Goal: Transaction & Acquisition: Purchase product/service

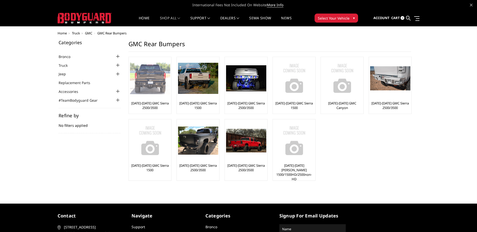
click at [145, 102] on link "[DATE]-[DATE] GMC Sierra 2500/3500" at bounding box center [150, 105] width 40 height 9
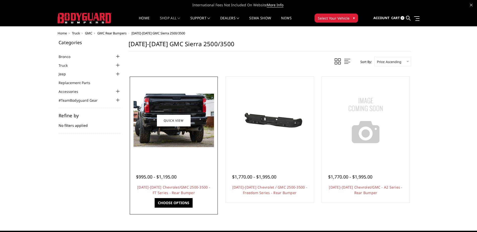
click at [180, 174] on div "$995.00 - $1,195.00" at bounding box center [162, 177] width 53 height 7
click at [177, 145] on img at bounding box center [173, 121] width 80 height 54
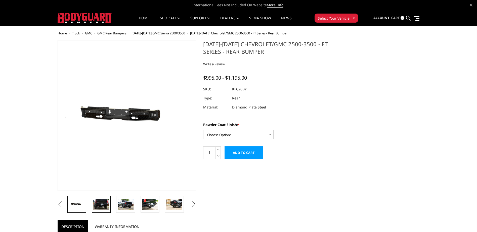
click at [105, 200] on img at bounding box center [101, 204] width 16 height 11
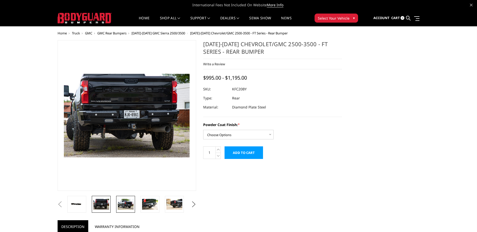
click at [126, 204] on img at bounding box center [126, 204] width 16 height 11
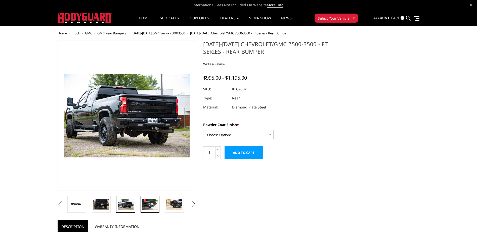
click at [145, 205] on img at bounding box center [150, 204] width 16 height 11
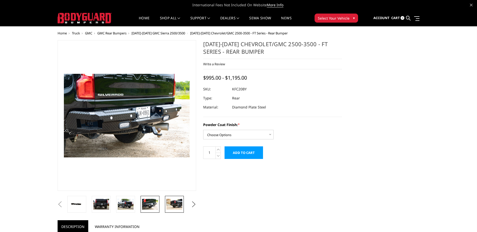
click at [178, 205] on img at bounding box center [174, 204] width 16 height 11
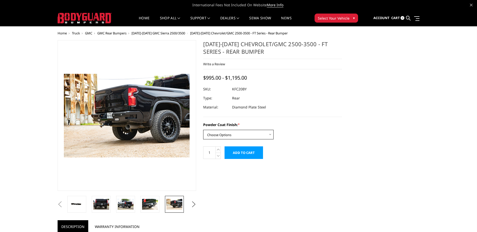
click at [216, 136] on select "Choose Options Bare Metal Gloss Black Powder Coat Textured Black Powder Coat" at bounding box center [238, 135] width 70 height 10
select select "3418"
click at [203, 130] on select "Choose Options Bare Metal Gloss Black Powder Coat Textured Black Powder Coat" at bounding box center [238, 135] width 70 height 10
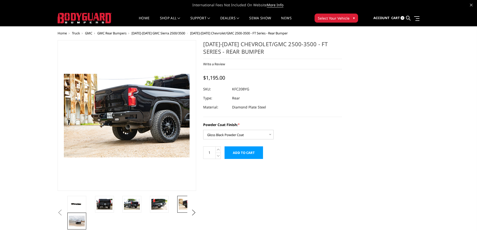
click at [79, 222] on img at bounding box center [77, 221] width 16 height 11
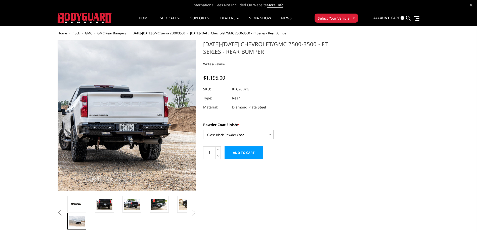
click at [161, 133] on img at bounding box center [82, 108] width 322 height 215
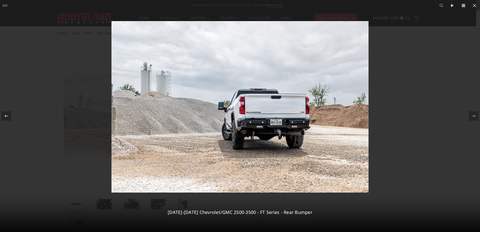
drag, startPoint x: 471, startPoint y: 7, endPoint x: 345, endPoint y: 120, distance: 168.9
click at [345, 120] on div "9 / 9 2020-2026 Chevrolet/GMC 2500-3500 - FT Series - Rear Bumper" at bounding box center [240, 116] width 480 height 232
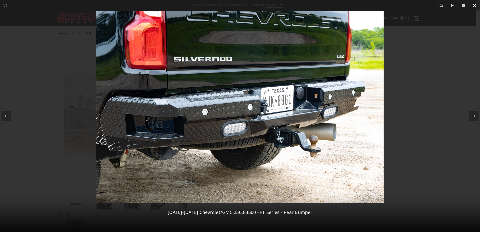
click at [472, 5] on icon at bounding box center [475, 6] width 6 height 6
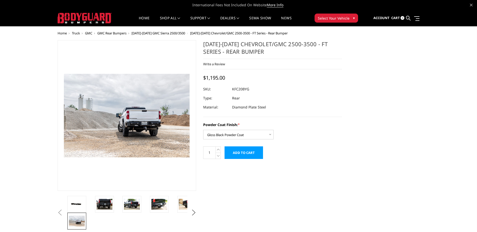
click at [87, 34] on span "GMC" at bounding box center [88, 33] width 7 height 5
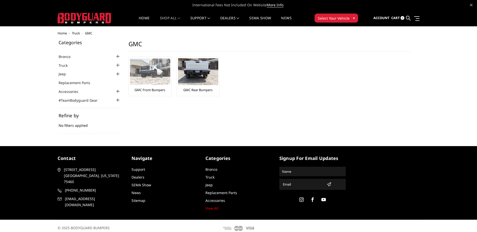
click at [140, 76] on img at bounding box center [150, 72] width 40 height 26
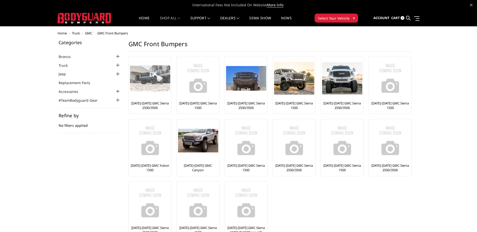
click at [149, 88] on img at bounding box center [150, 78] width 40 height 26
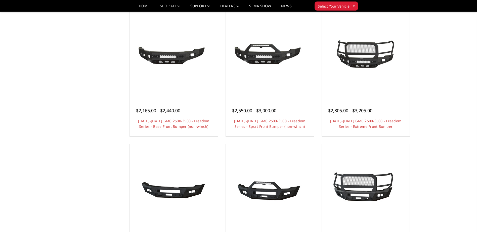
scroll to position [201, 0]
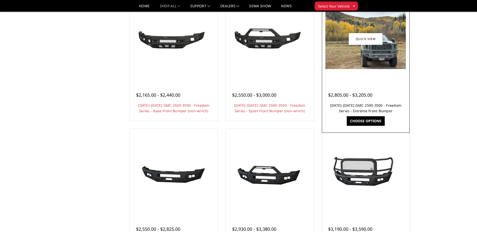
click at [382, 110] on link "2024-2025 GMC 2500-3500 - Freedom Series - Extreme Front Bumper" at bounding box center [365, 108] width 71 height 10
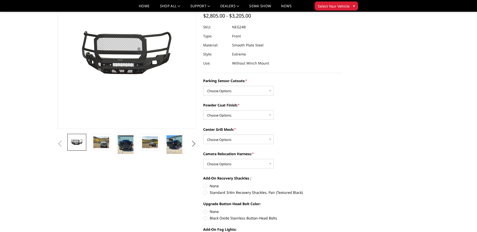
scroll to position [50, 0]
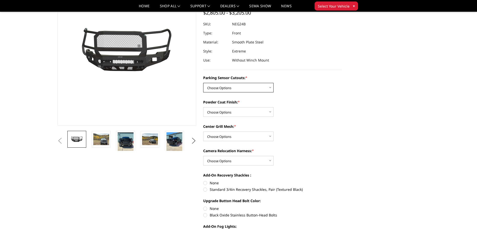
click at [213, 88] on select "Choose Options No - Without Parking Sensor Cutouts Yes - With Parking Sensor Cu…" at bounding box center [238, 88] width 70 height 10
select select "2874"
click at [203, 83] on select "Choose Options No - Without Parking Sensor Cutouts Yes - With Parking Sensor Cu…" at bounding box center [238, 88] width 70 height 10
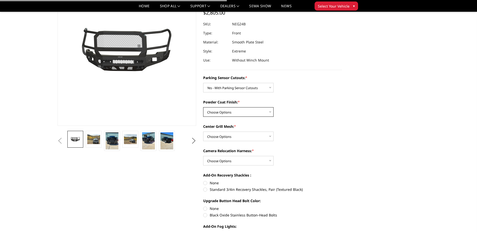
click at [253, 109] on select "Choose Options Bare Metal Texture Black Powder Coat" at bounding box center [238, 112] width 70 height 10
select select "2876"
click at [203, 107] on select "Choose Options Bare Metal Texture Black Powder Coat" at bounding box center [238, 112] width 70 height 10
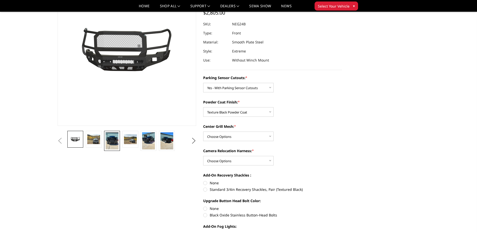
click at [113, 140] on img at bounding box center [112, 140] width 13 height 17
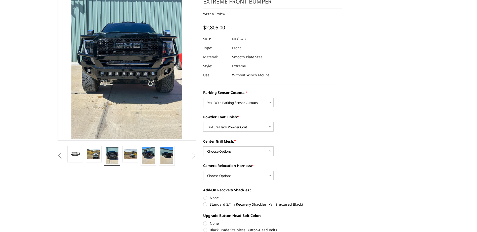
scroll to position [6, 0]
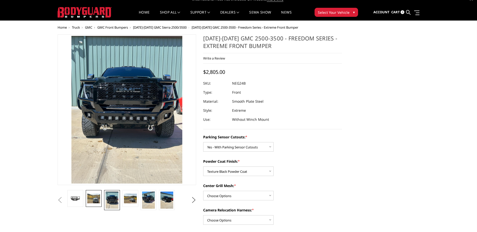
click at [96, 199] on img at bounding box center [93, 199] width 13 height 10
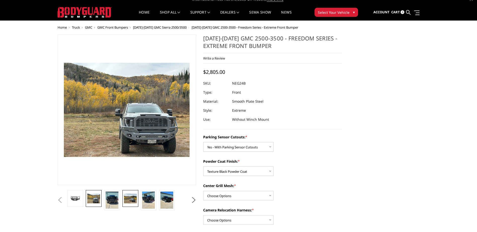
click at [131, 200] on img at bounding box center [130, 199] width 13 height 10
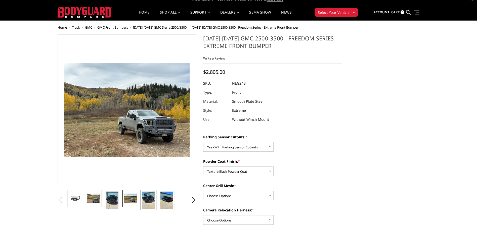
click at [148, 203] on img at bounding box center [148, 200] width 13 height 17
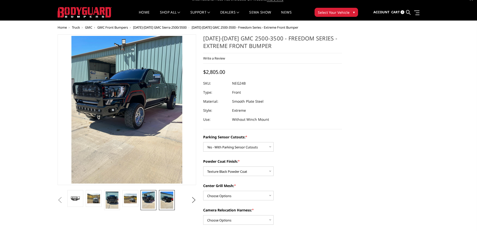
click at [163, 204] on img at bounding box center [166, 200] width 13 height 17
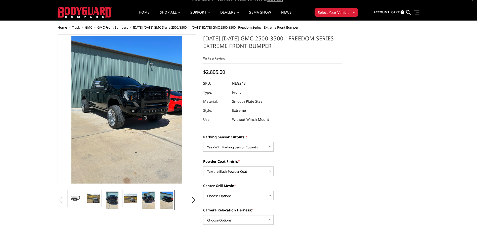
scroll to position [0, 0]
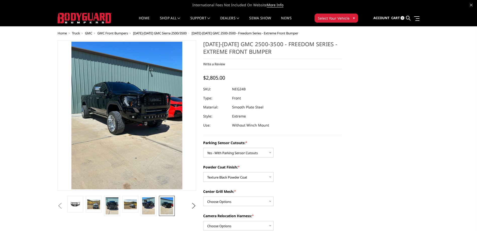
click at [88, 32] on span "GMC" at bounding box center [88, 33] width 7 height 5
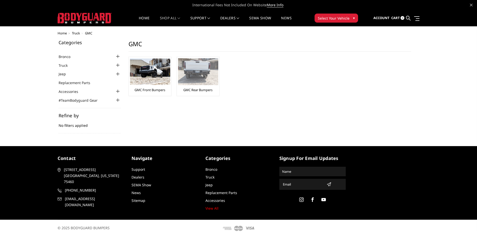
click at [192, 76] on img at bounding box center [198, 71] width 40 height 27
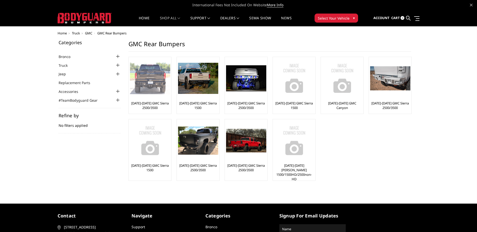
click at [146, 102] on link "[DATE]-[DATE] GMC Sierra 2500/3500" at bounding box center [150, 105] width 40 height 9
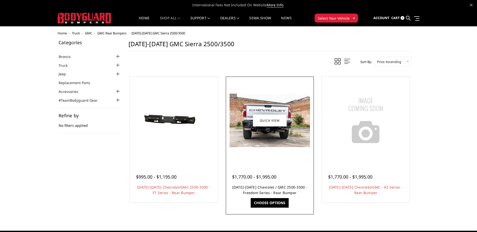
click at [266, 187] on link "[DATE]-[DATE] Chevrolet / GMC 2500-3500 - Freedom Series - Rear Bumper" at bounding box center [269, 190] width 75 height 10
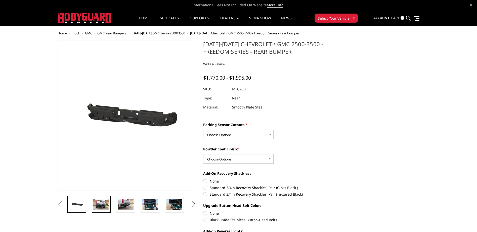
click at [94, 207] on img at bounding box center [101, 204] width 16 height 11
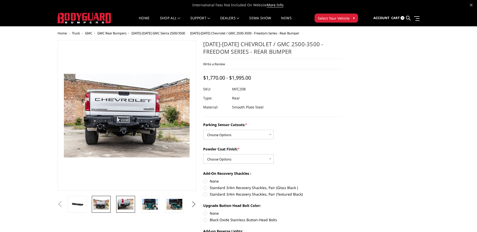
click at [124, 204] on img at bounding box center [126, 204] width 16 height 11
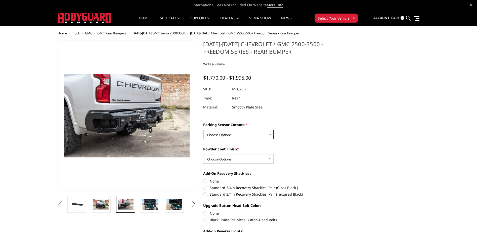
click at [235, 137] on select "Choose Options No - Without Parking Sensor Cutouts Yes - With Parking Sensor Cu…" at bounding box center [238, 135] width 70 height 10
select select "2870"
click at [203, 130] on select "Choose Options No - Without Parking Sensor Cutouts Yes - With Parking Sensor Cu…" at bounding box center [238, 135] width 70 height 10
click at [242, 161] on select "Choose Options Bare Metal Texture Black Powder Coat" at bounding box center [238, 159] width 70 height 10
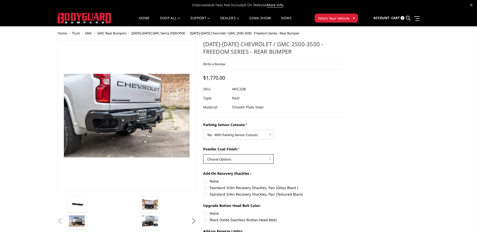
select select "2872"
click at [203, 154] on select "Choose Options Bare Metal Texture Black Powder Coat" at bounding box center [238, 159] width 70 height 10
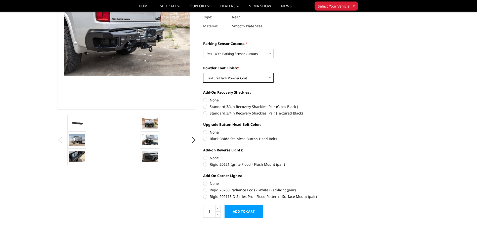
scroll to position [75, 0]
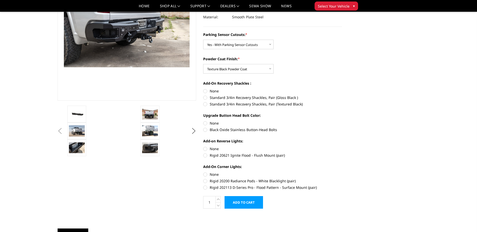
click at [207, 156] on label "Rigid 20621 Ignite Flood - Flush Mount (pair)" at bounding box center [272, 155] width 139 height 5
click at [342, 147] on input "Rigid 20621 Ignite Flood - Flush Mount (pair)" at bounding box center [342, 146] width 0 height 0
radio input "true"
click at [206, 129] on label "Black Oxide Stainless Button-Head Bolts" at bounding box center [272, 129] width 139 height 5
click at [342, 121] on input "Black Oxide Stainless Button-Head Bolts" at bounding box center [342, 121] width 0 height 0
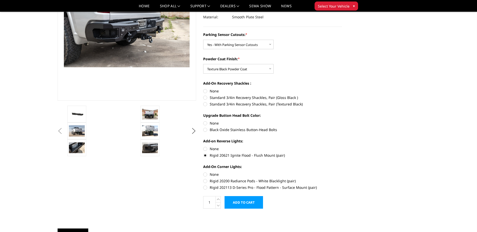
radio input "true"
click at [206, 188] on label "Rigid 202113 D-Series Pro - Flood Pattern - Surface Mount (pair)" at bounding box center [272, 187] width 139 height 5
click at [342, 179] on input "Rigid 202113 D-Series Pro - Flood Pattern - Surface Mount (pair)" at bounding box center [342, 178] width 0 height 0
radio input "true"
click at [150, 149] on img at bounding box center [150, 147] width 16 height 11
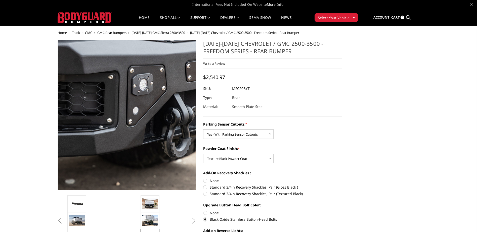
scroll to position [0, 0]
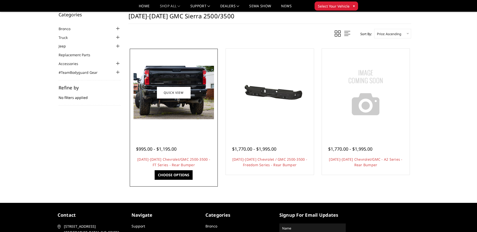
scroll to position [25, 0]
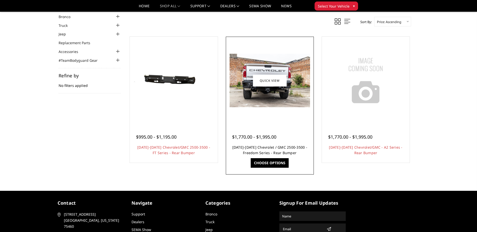
click at [285, 153] on link "[DATE]-[DATE] Chevrolet / GMC 2500-3500 - Freedom Series - Rear Bumper" at bounding box center [269, 150] width 75 height 10
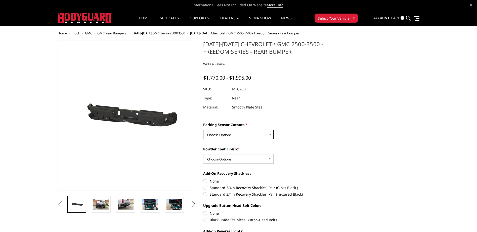
click at [233, 137] on select "Choose Options No - Without Parking Sensor Cutouts Yes - With Parking Sensor Cu…" at bounding box center [238, 135] width 70 height 10
select select "2870"
click at [203, 130] on select "Choose Options No - Without Parking Sensor Cutouts Yes - With Parking Sensor Cu…" at bounding box center [238, 135] width 70 height 10
click at [233, 157] on select "Choose Options Bare Metal Texture Black Powder Coat" at bounding box center [238, 159] width 70 height 10
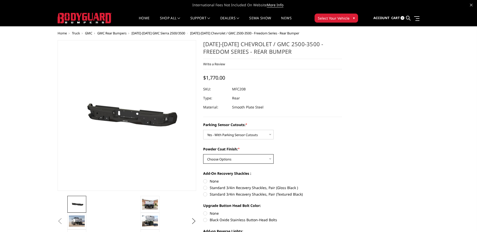
select select "2872"
click at [203, 154] on select "Choose Options Bare Metal Texture Black Powder Coat" at bounding box center [238, 159] width 70 height 10
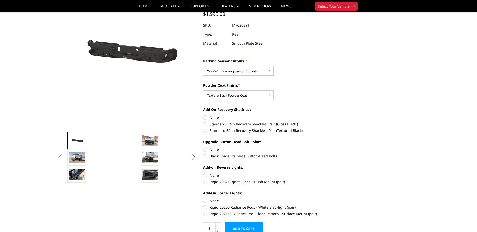
scroll to position [50, 0]
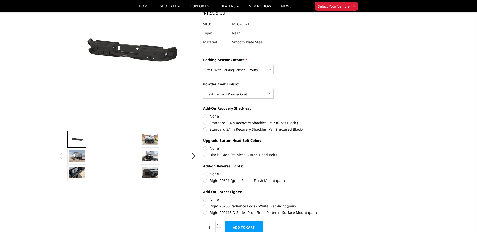
click at [204, 156] on label "Black Oxide Stainless Button-Head Bolts" at bounding box center [272, 154] width 139 height 5
click at [342, 146] on input "Black Oxide Stainless Button-Head Bolts" at bounding box center [342, 146] width 0 height 0
radio input "true"
click at [207, 181] on label "Rigid 20621 Ignite Flood - Flush Mount (pair)" at bounding box center [272, 180] width 139 height 5
click at [342, 172] on input "Rigid 20621 Ignite Flood - Flush Mount (pair)" at bounding box center [342, 171] width 0 height 0
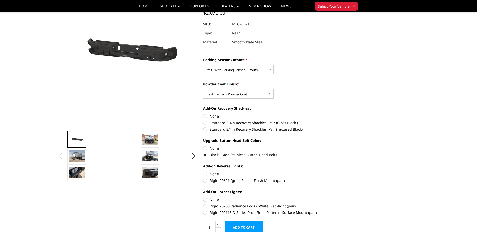
radio input "true"
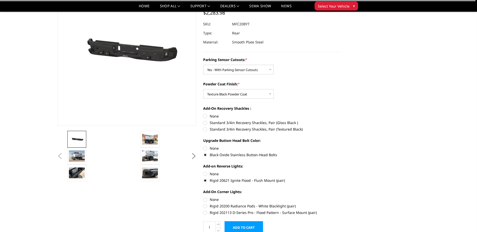
click at [206, 212] on label "Rigid 202113 D-Series Pro - Flood Pattern - Surface Mount (pair)" at bounding box center [272, 212] width 139 height 5
click at [342, 204] on input "Rigid 202113 D-Series Pro - Flood Pattern - Surface Mount (pair)" at bounding box center [342, 204] width 0 height 0
radio input "true"
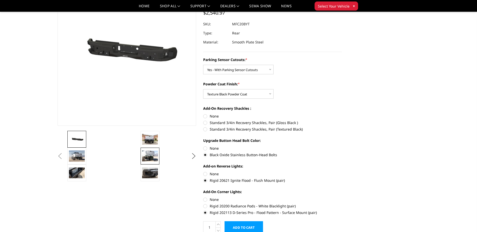
click at [148, 157] on img at bounding box center [150, 156] width 16 height 11
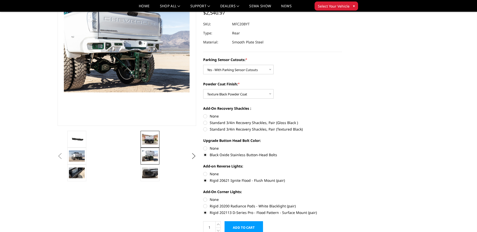
scroll to position [38, 0]
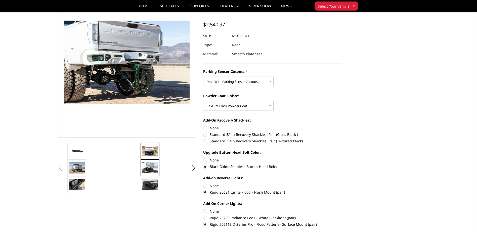
click at [145, 143] on link at bounding box center [149, 151] width 19 height 17
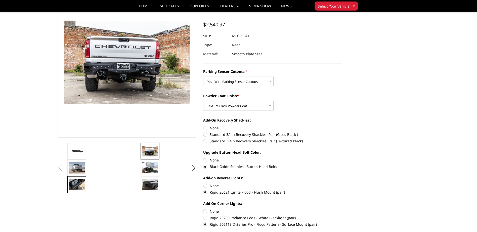
click at [72, 186] on img at bounding box center [77, 184] width 16 height 11
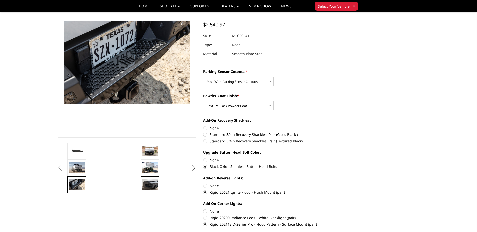
click at [154, 184] on img at bounding box center [150, 184] width 16 height 11
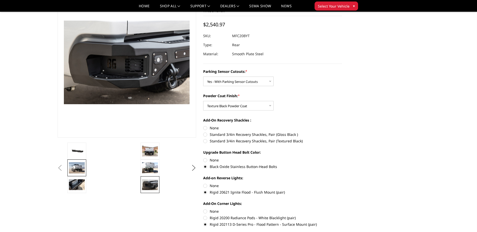
click at [85, 164] on link at bounding box center [76, 168] width 19 height 17
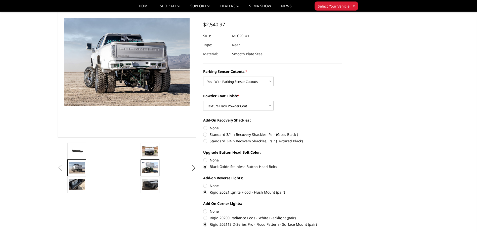
scroll to position [36, 0]
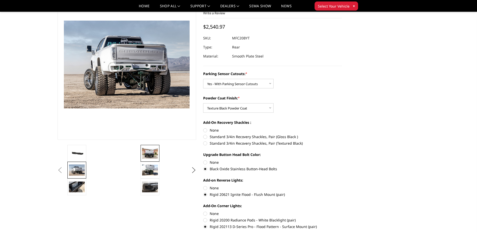
click at [148, 154] on img at bounding box center [150, 153] width 16 height 11
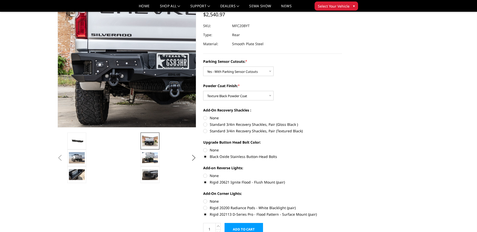
scroll to position [50, 0]
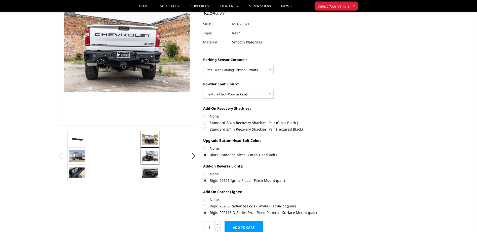
click at [147, 156] on img at bounding box center [150, 156] width 16 height 11
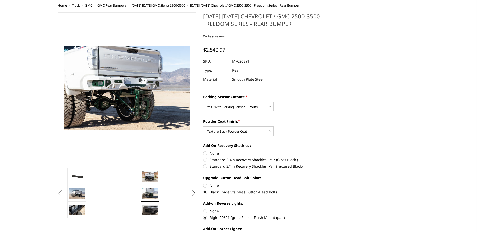
scroll to position [0, 0]
